Goal: Information Seeking & Learning: Learn about a topic

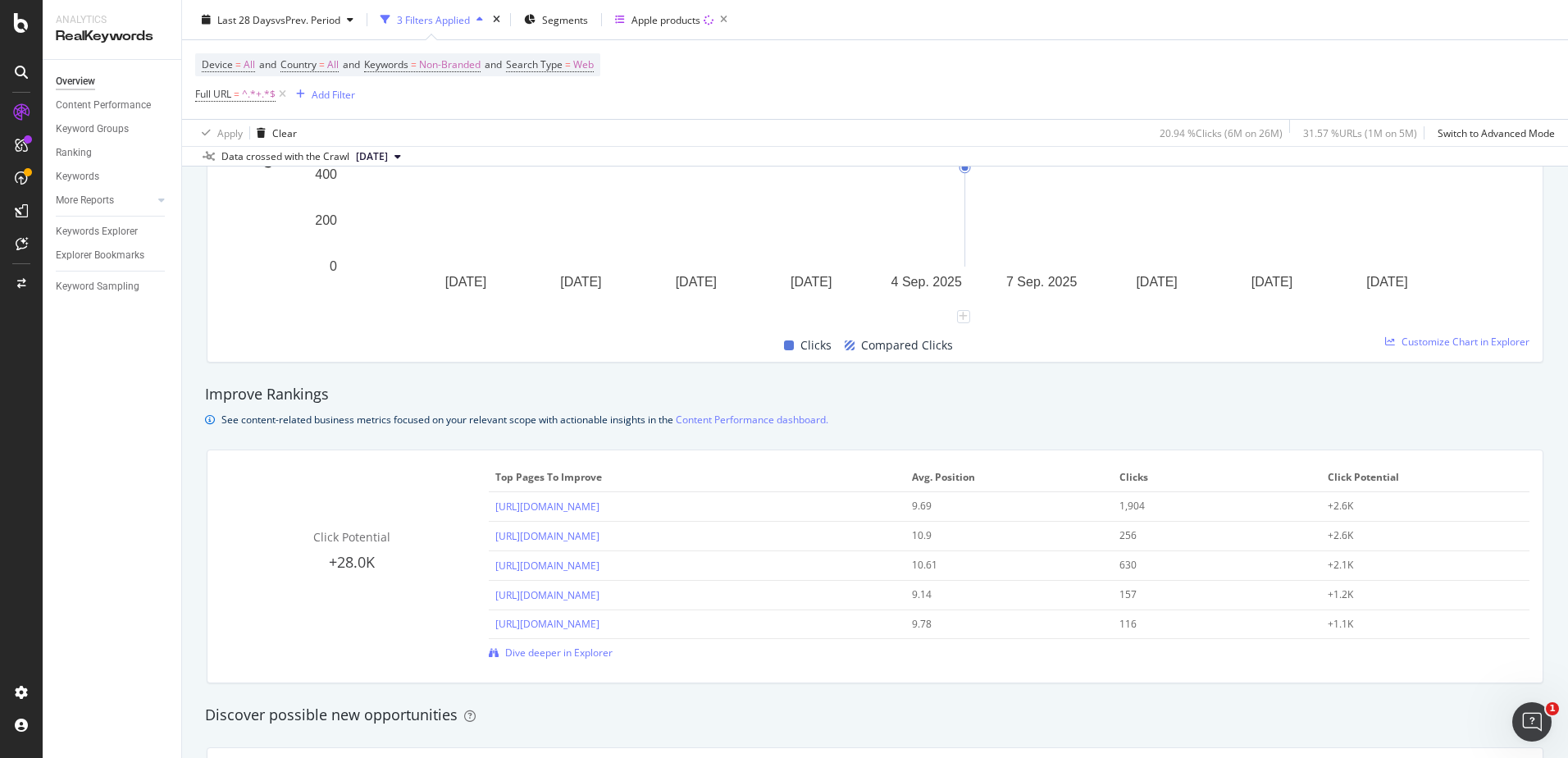
scroll to position [902, 0]
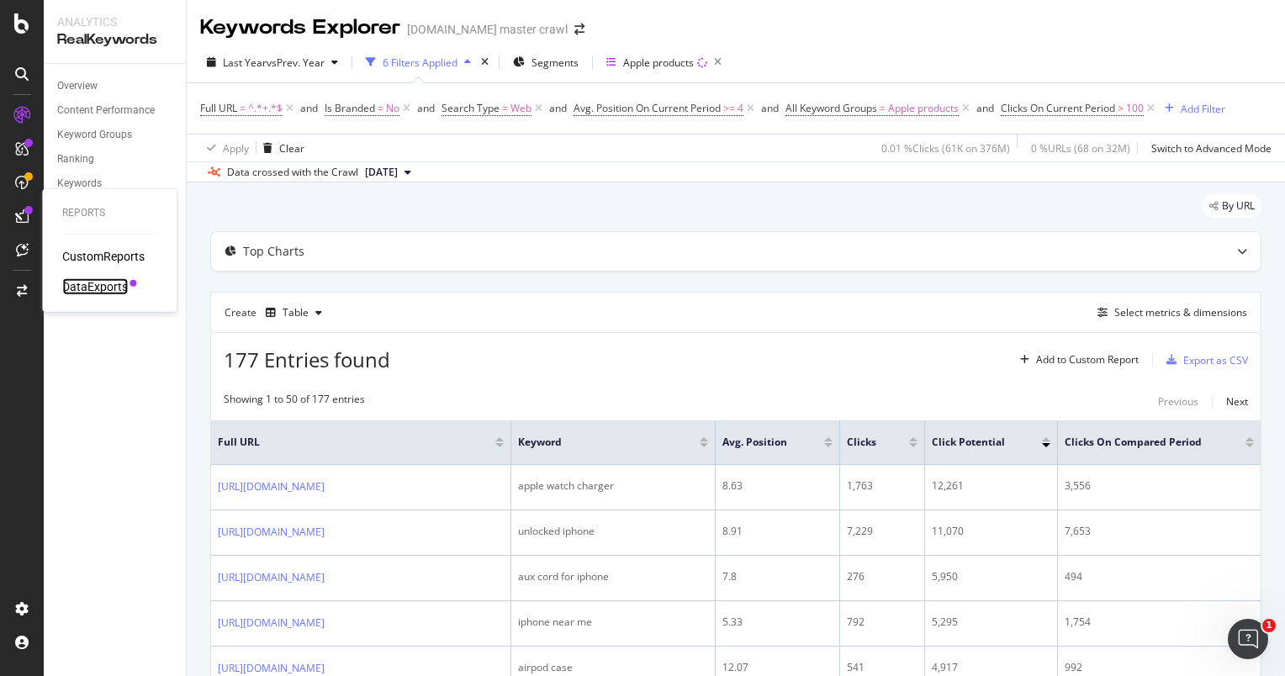
click at [121, 293] on div "DataExports" at bounding box center [95, 286] width 66 height 17
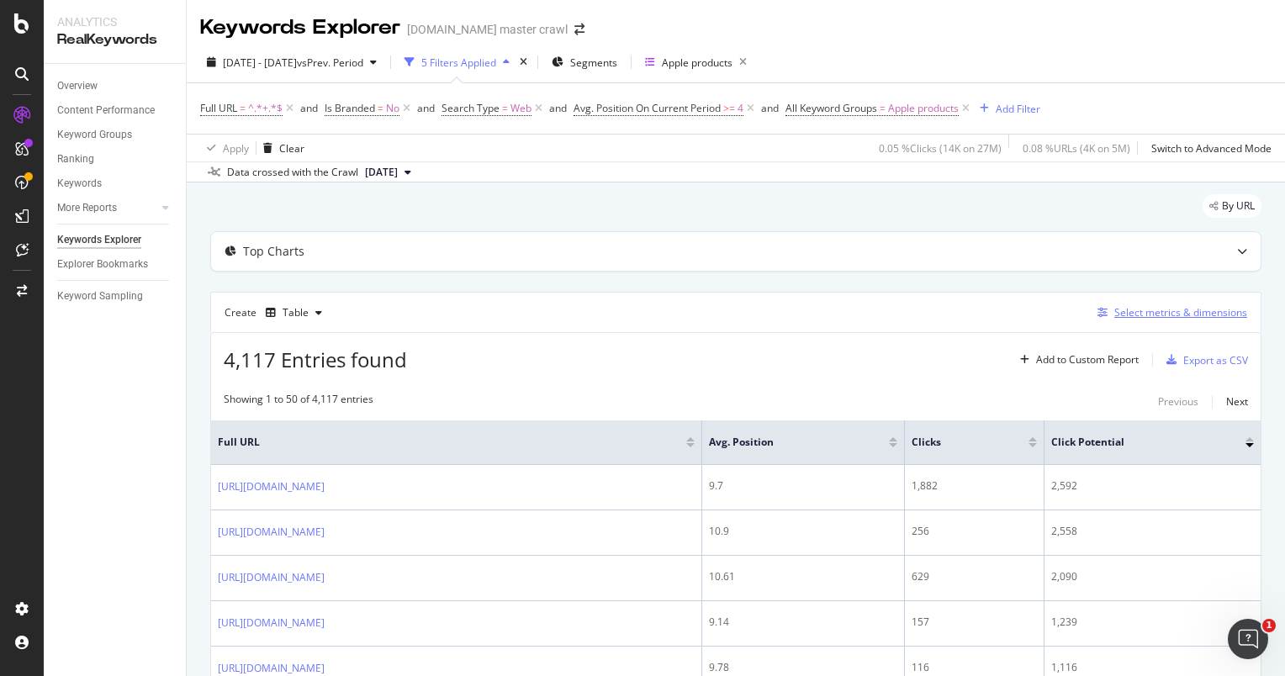
click at [1148, 313] on div "Select metrics & dimensions" at bounding box center [1180, 312] width 133 height 14
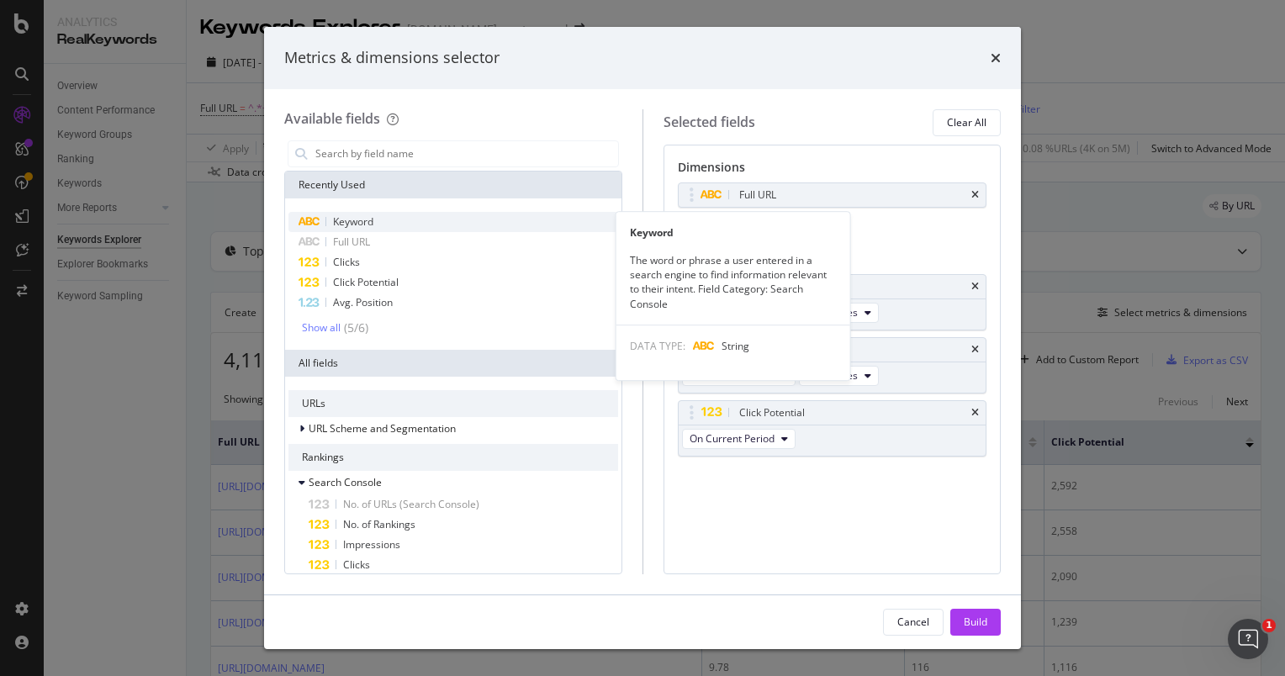
click at [362, 224] on span "Keyword" at bounding box center [353, 221] width 40 height 14
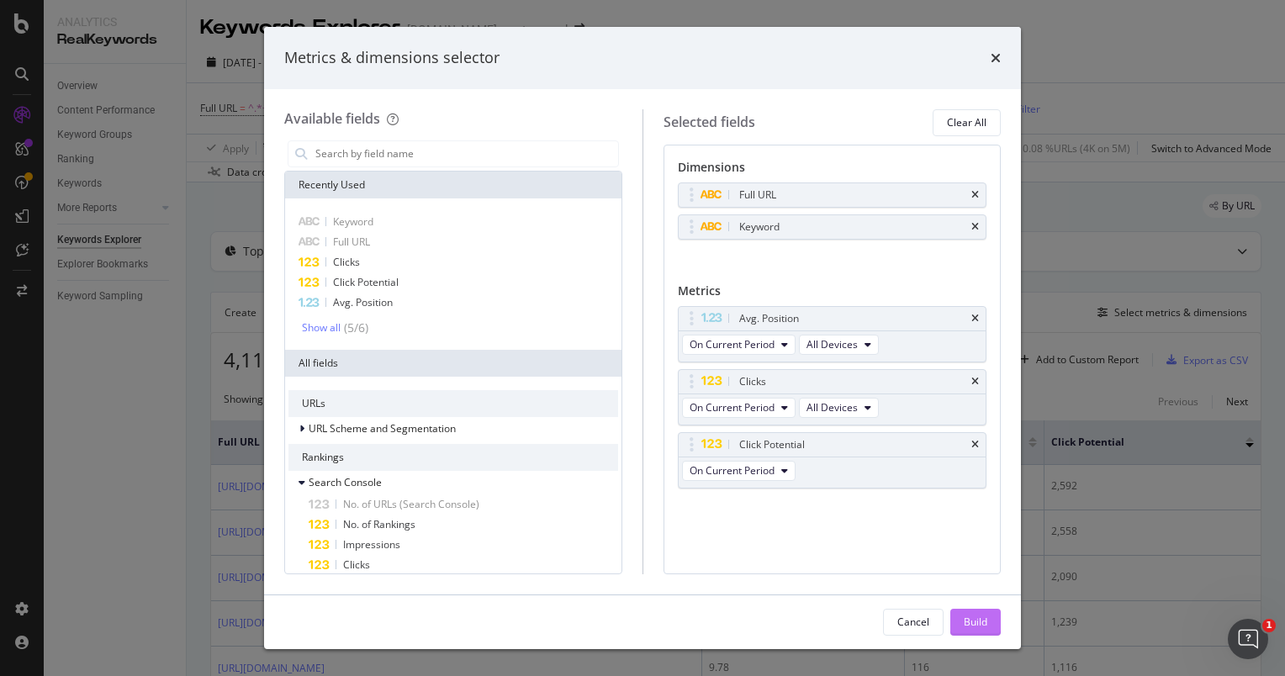
click at [978, 622] on div "Build" at bounding box center [976, 622] width 24 height 14
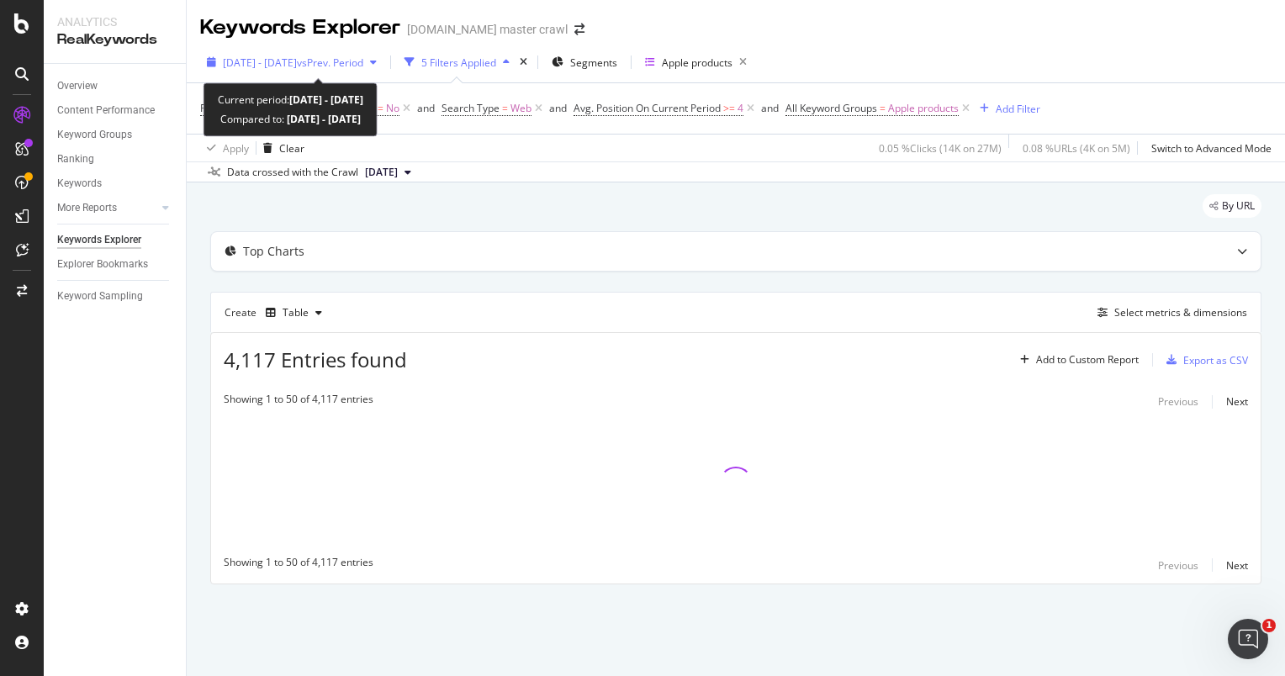
click at [274, 65] on span "2025 Aug. 20th - Sep. 16th" at bounding box center [260, 62] width 74 height 14
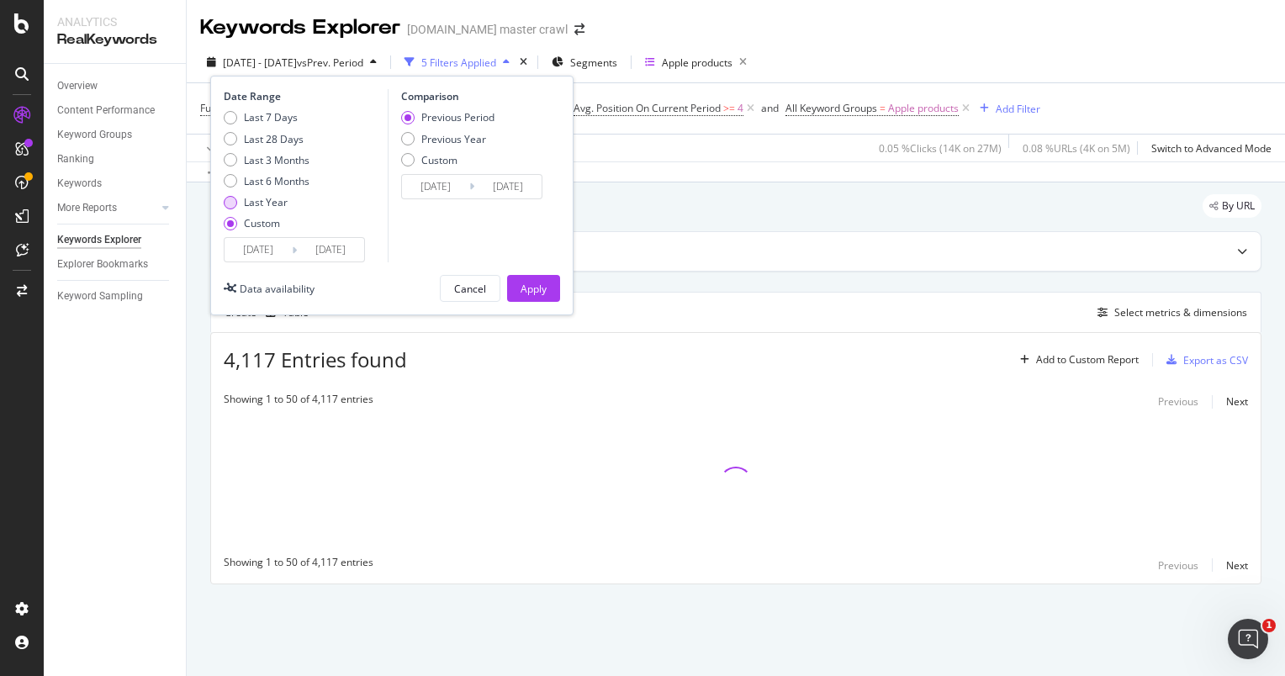
click at [254, 208] on div "Last Year" at bounding box center [266, 202] width 44 height 14
type input "2024/09/19"
type input "2025/09/18"
type input "2023/09/20"
type input "2024/09/18"
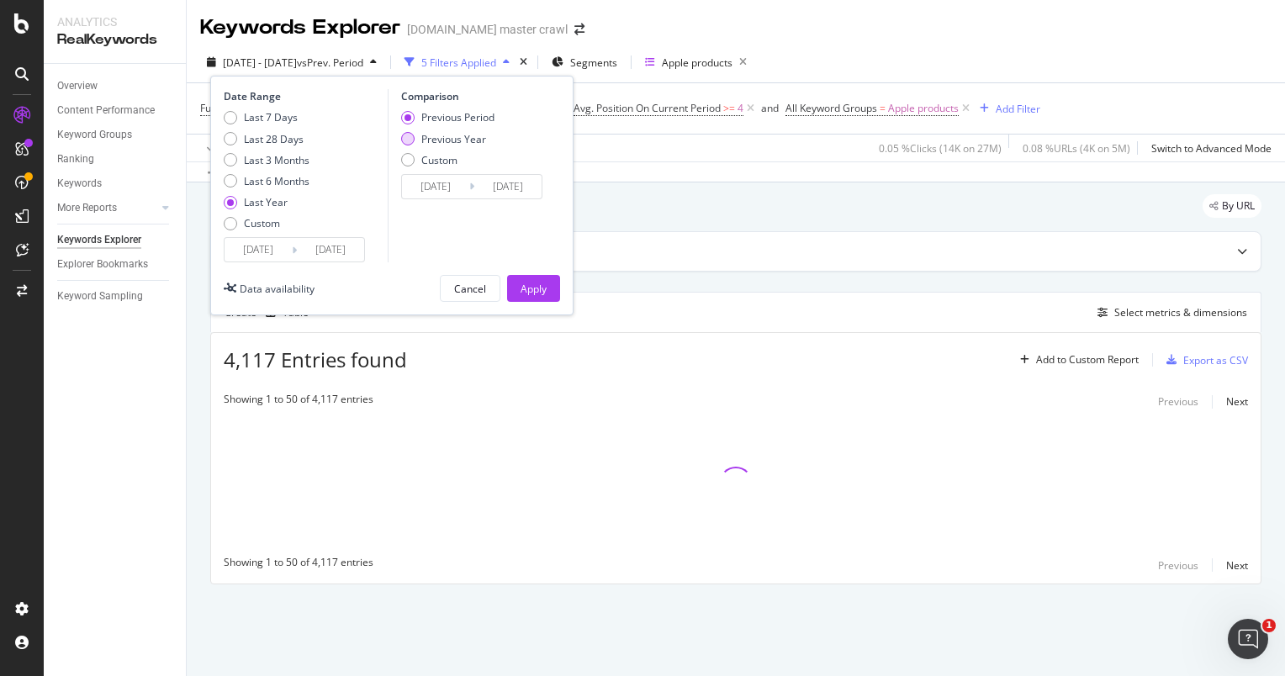
click at [464, 143] on div "Previous Year" at bounding box center [453, 139] width 65 height 14
type input "2023/09/21"
type input "2024/09/19"
click at [533, 288] on div "Apply" at bounding box center [534, 289] width 26 height 14
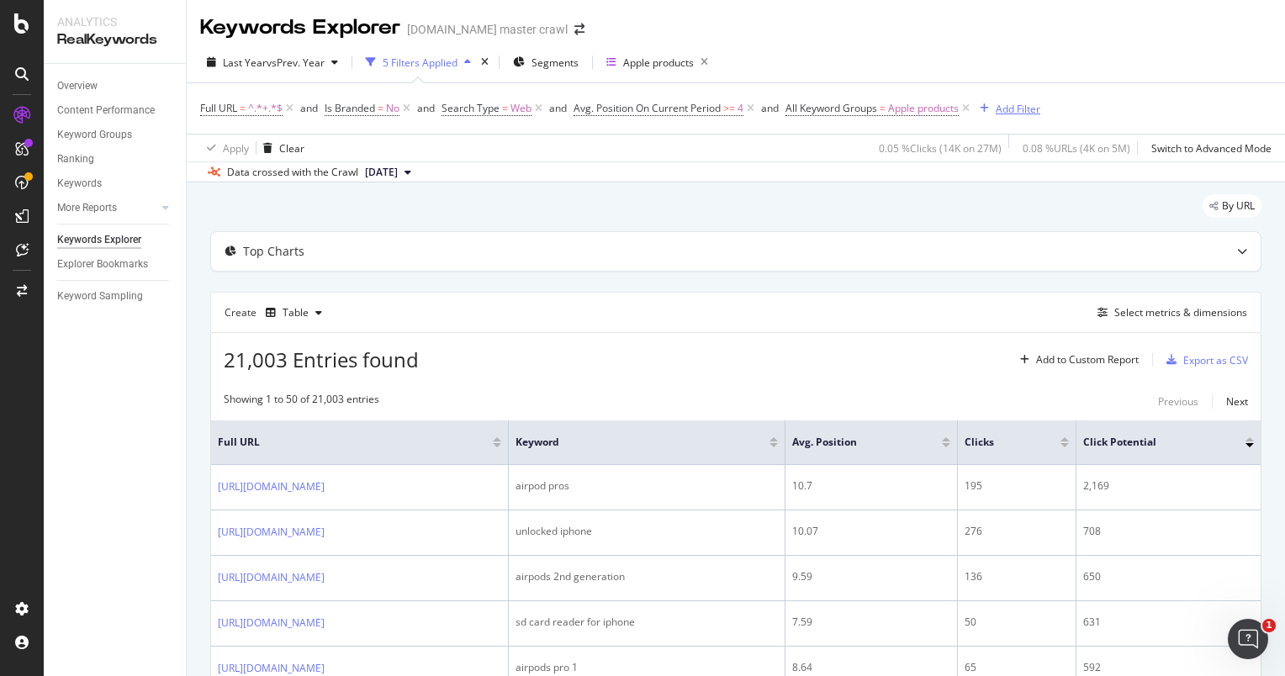
click at [1012, 102] on div "Add Filter" at bounding box center [1018, 109] width 45 height 14
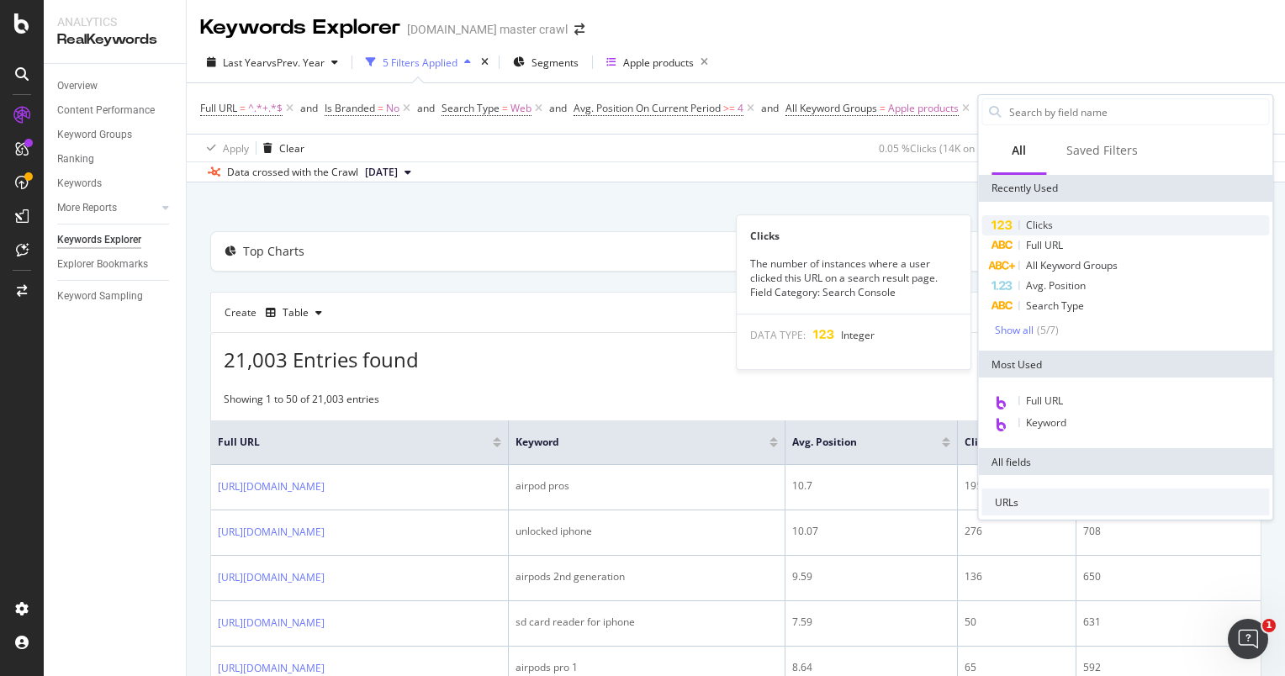
click at [1056, 222] on div "Clicks" at bounding box center [1125, 225] width 288 height 20
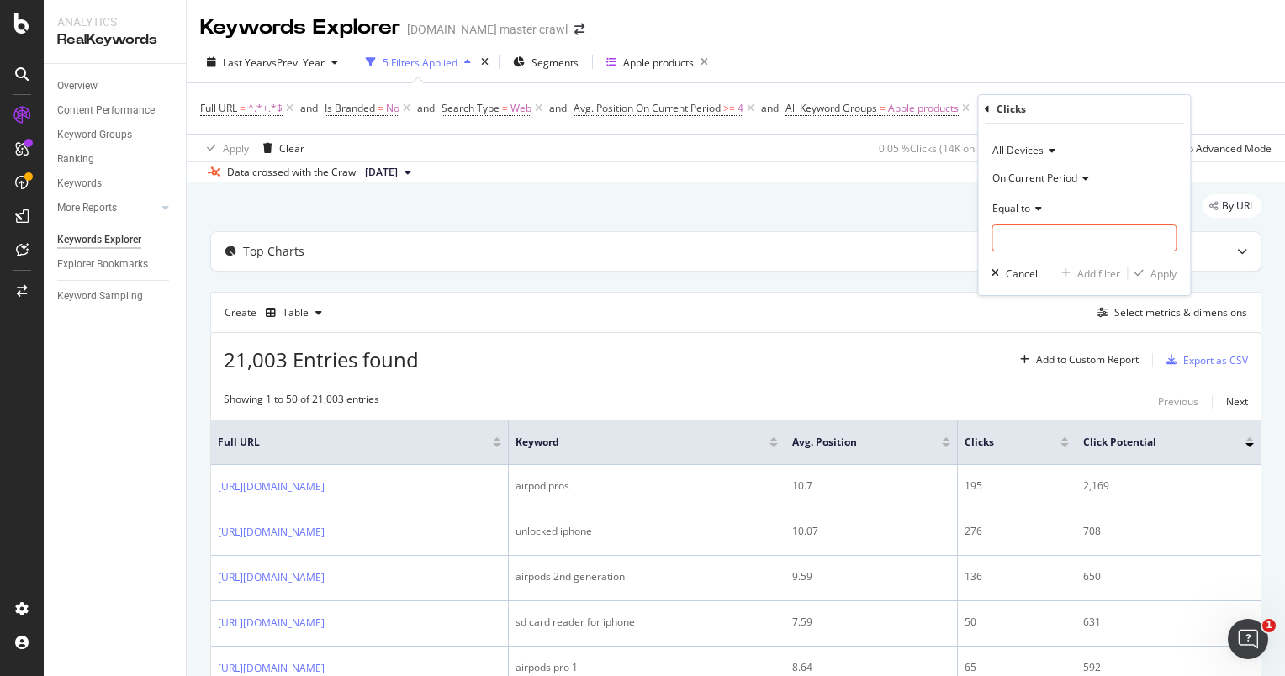
click at [1036, 210] on icon at bounding box center [1036, 208] width 12 height 10
click at [1026, 325] on span "Greater than" at bounding box center [1030, 330] width 61 height 14
click at [1034, 246] on input "number" at bounding box center [1083, 238] width 185 height 27
type input "10"
click at [1171, 272] on div "Apply" at bounding box center [1163, 274] width 26 height 14
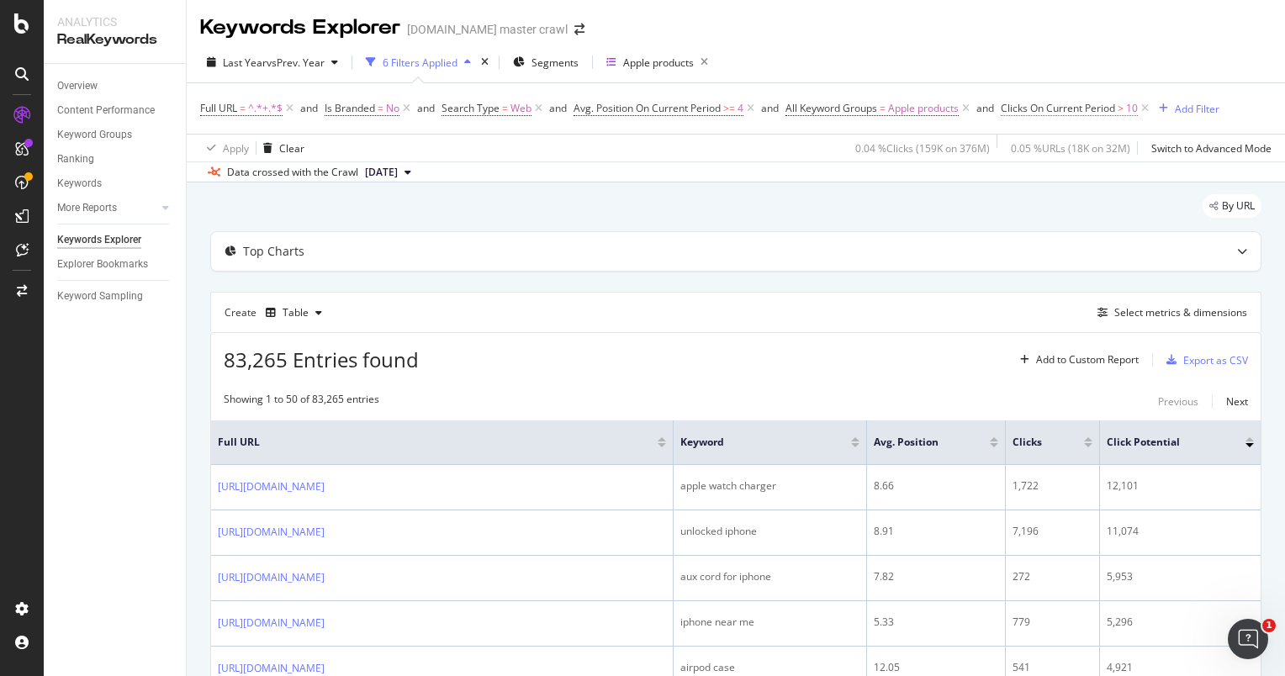
click at [1108, 112] on span "Clicks On Current Period" at bounding box center [1058, 108] width 114 height 14
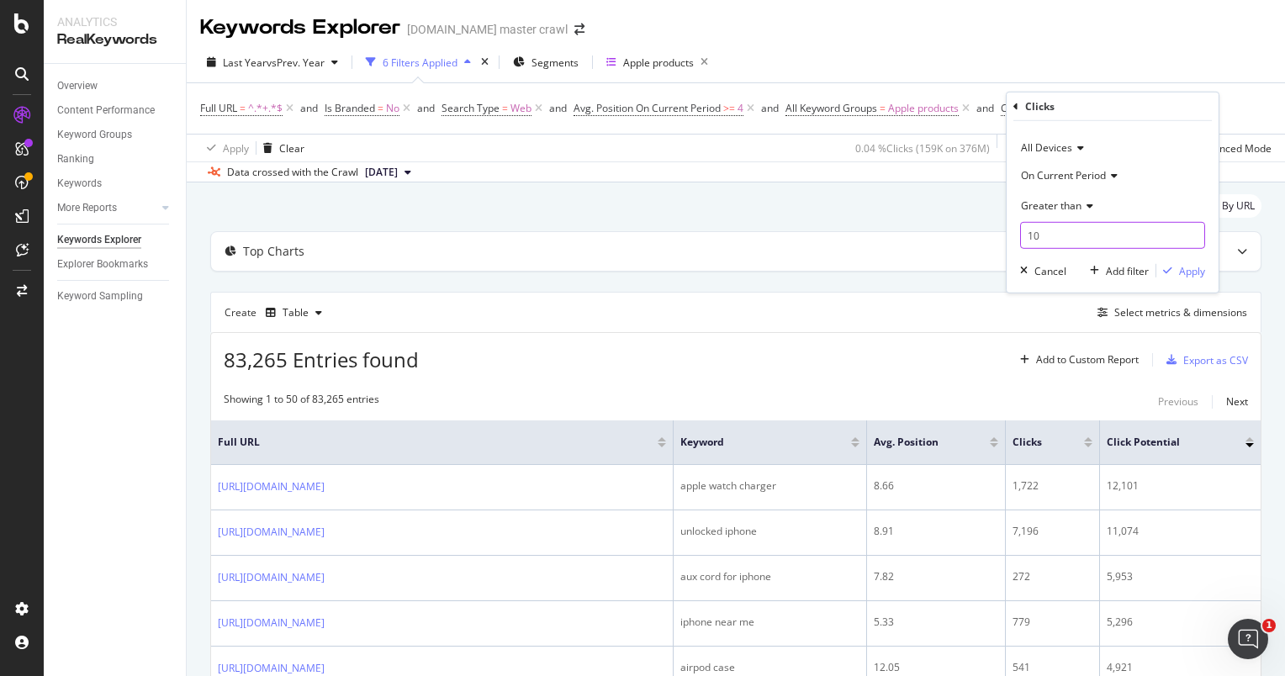
click at [1071, 235] on input "10" at bounding box center [1112, 235] width 185 height 27
type input "100"
click at [1182, 263] on div "Apply" at bounding box center [1192, 270] width 26 height 14
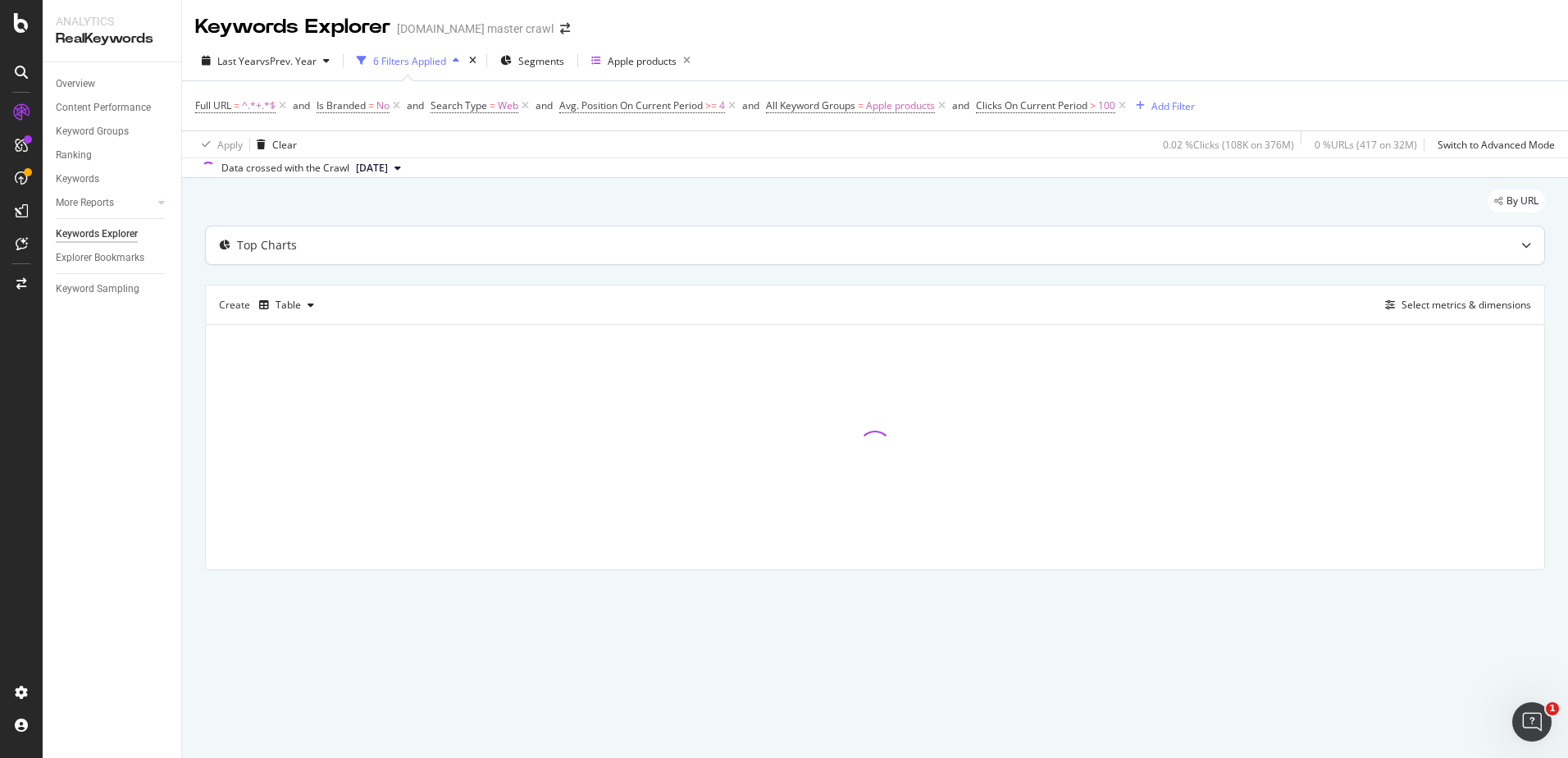
click at [1252, 241] on div at bounding box center [1525, 245] width 36 height 38
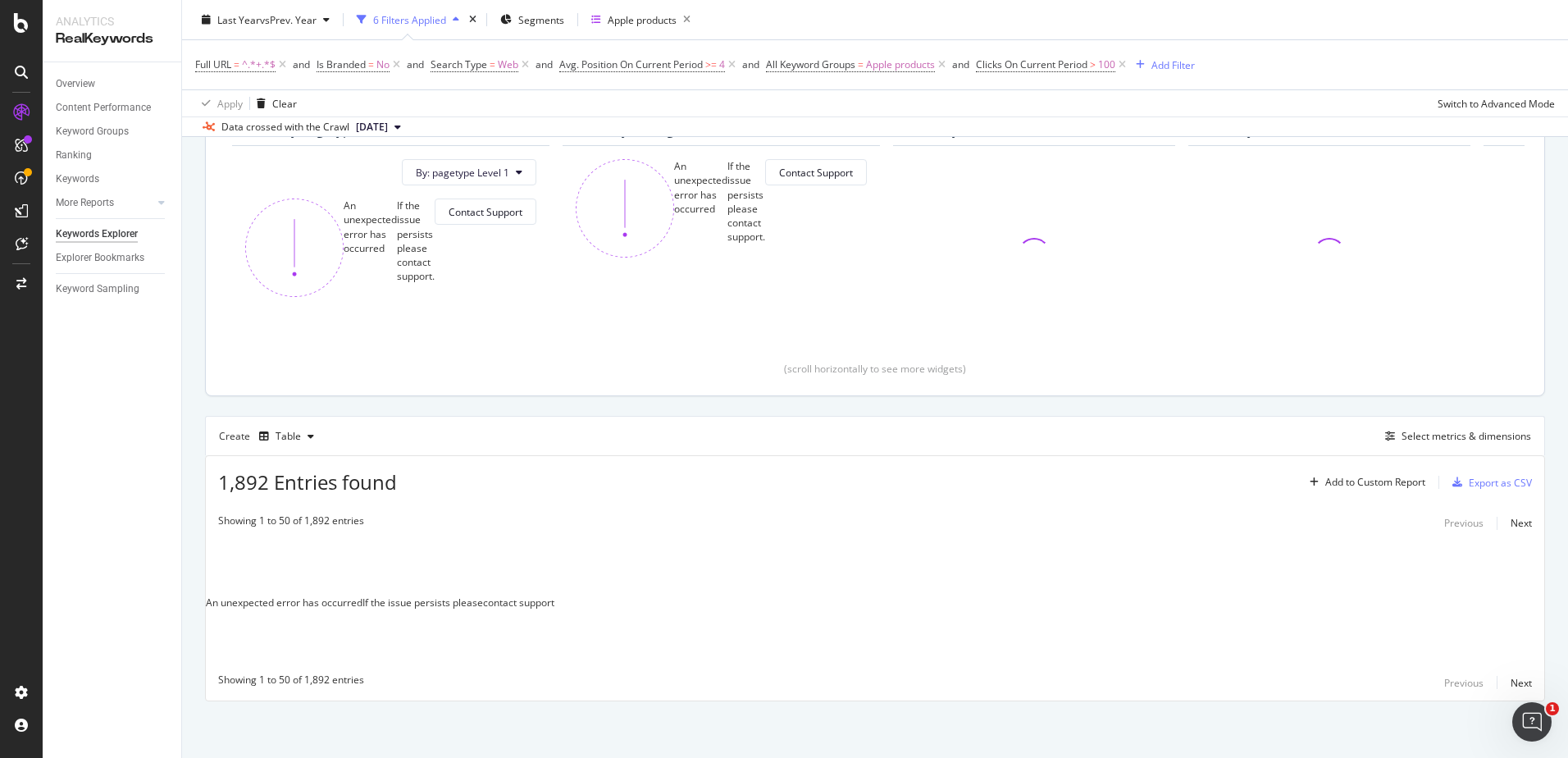
scroll to position [173, 0]
